Goal: Transaction & Acquisition: Purchase product/service

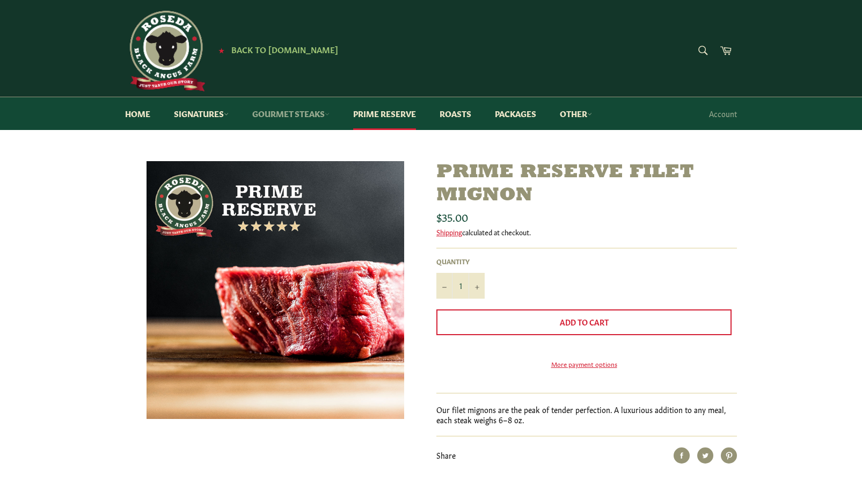
click at [304, 114] on link "Gourmet Steaks" at bounding box center [291, 113] width 99 height 33
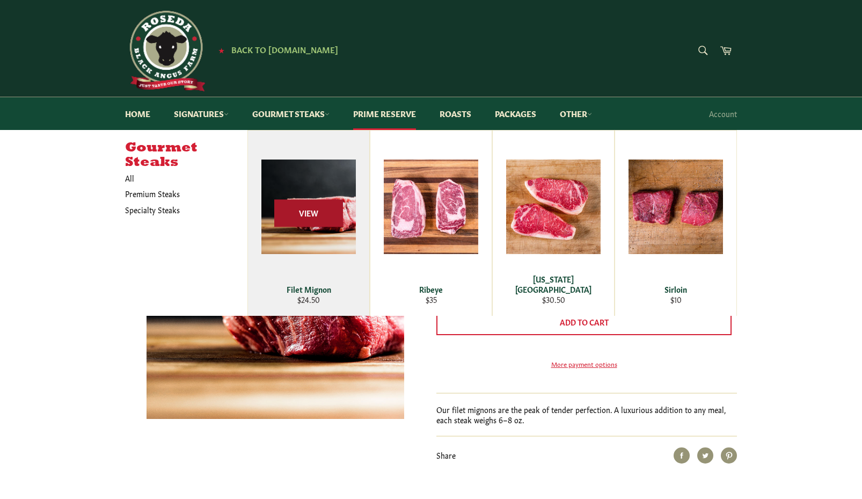
click at [308, 212] on span "View" at bounding box center [308, 213] width 69 height 27
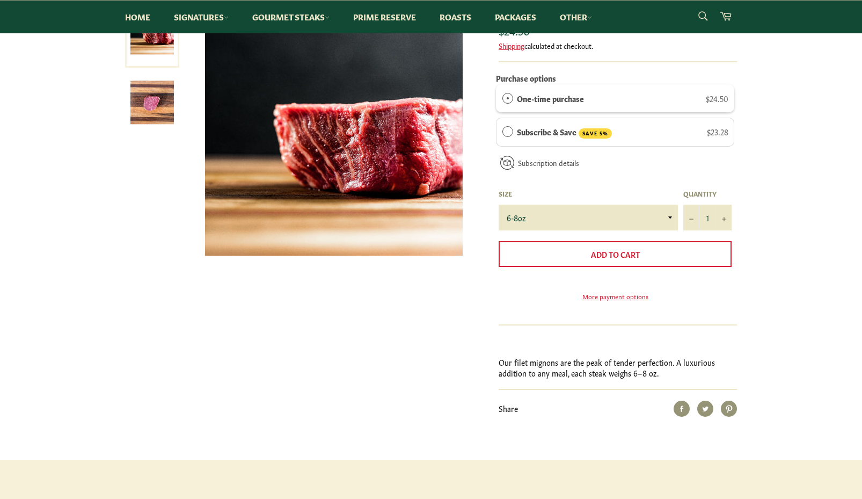
scroll to position [152, 0]
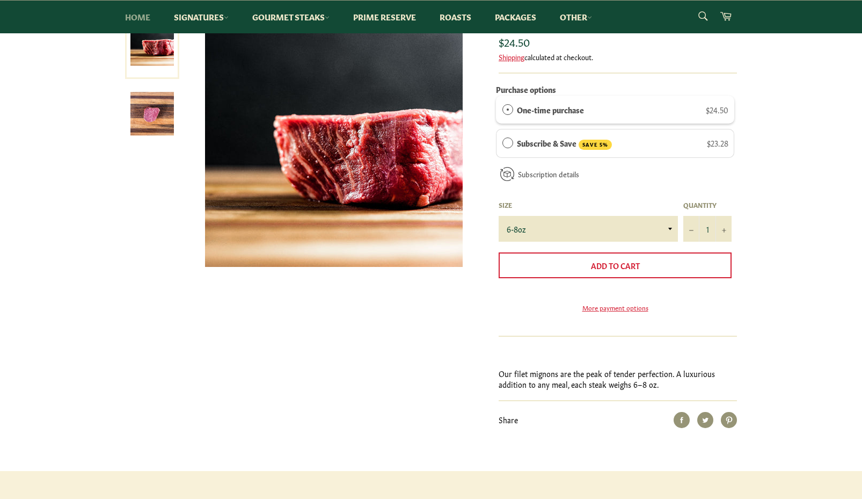
click at [133, 14] on link "Home" at bounding box center [137, 17] width 47 height 33
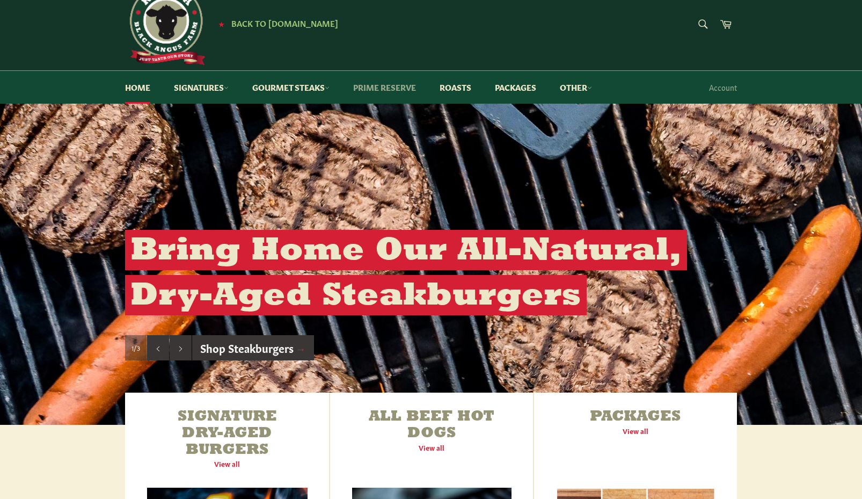
scroll to position [26, 0]
click at [208, 86] on link "Signatures" at bounding box center [201, 87] width 76 height 33
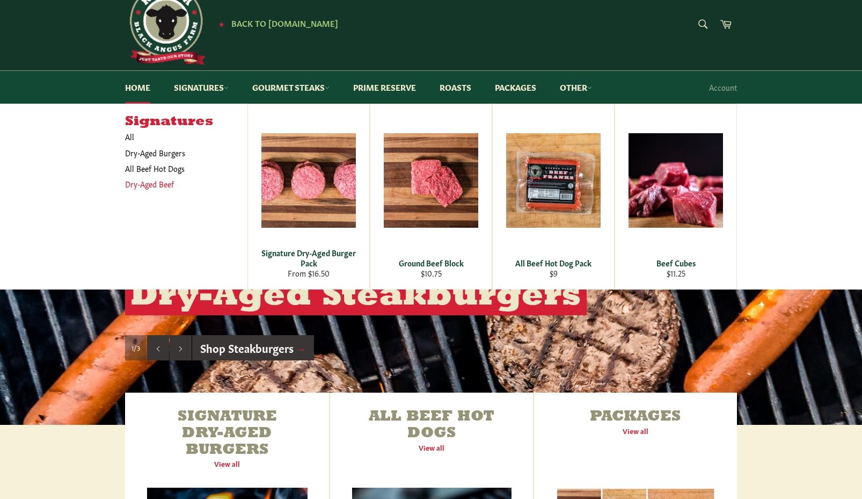
click at [162, 180] on link "Dry-Aged Beef" at bounding box center [178, 184] width 117 height 16
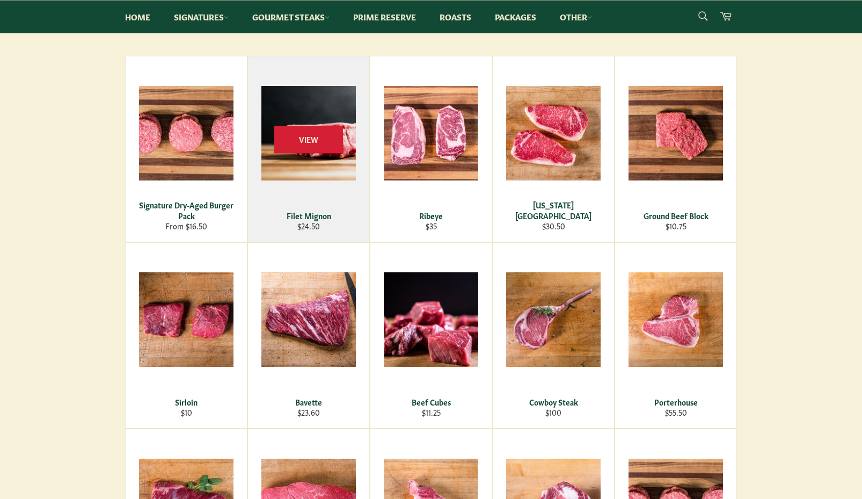
scroll to position [153, 0]
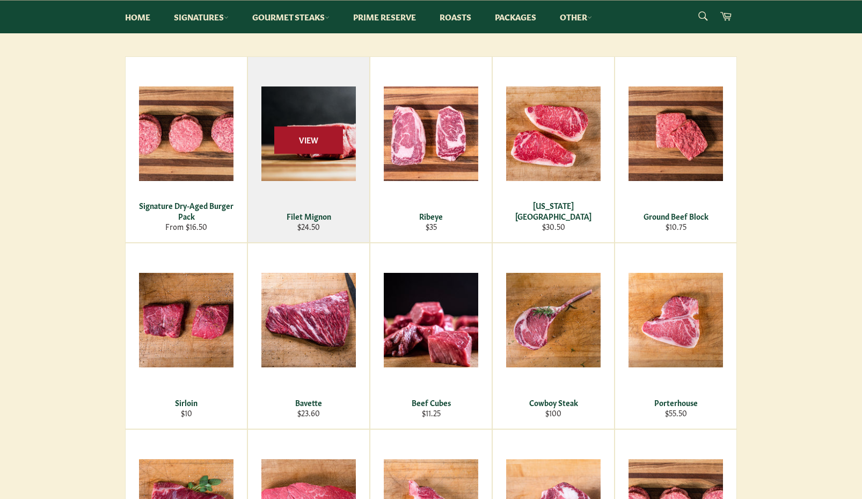
click at [313, 143] on span "View" at bounding box center [308, 139] width 69 height 27
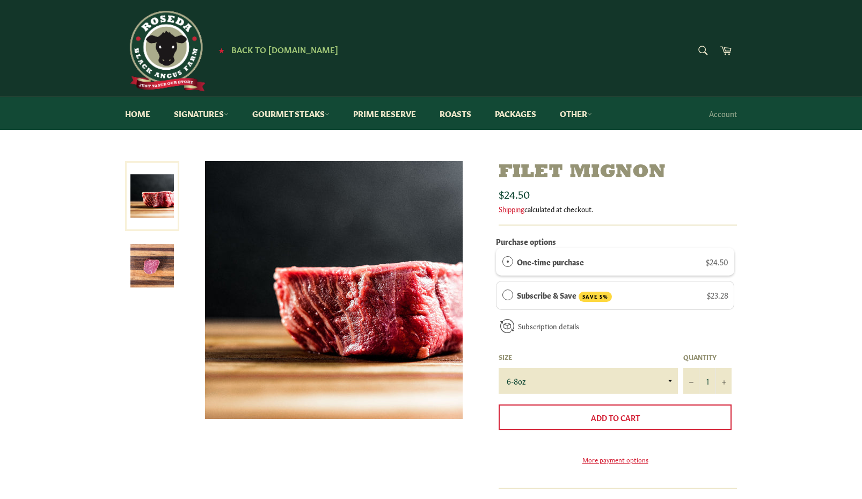
click at [157, 267] on img at bounding box center [151, 265] width 43 height 43
